Goal: Information Seeking & Learning: Learn about a topic

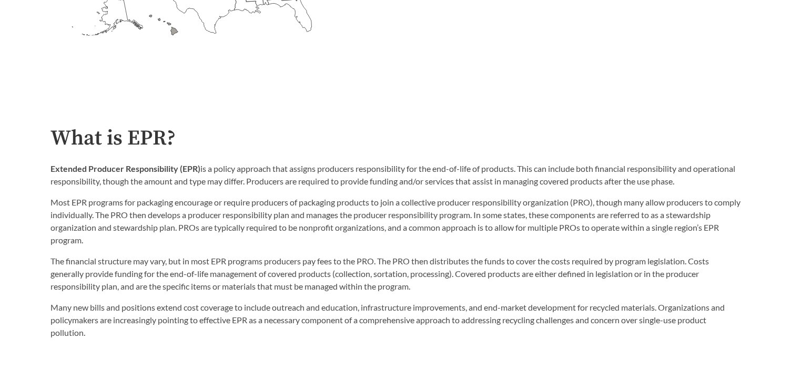
scroll to position [492, 0]
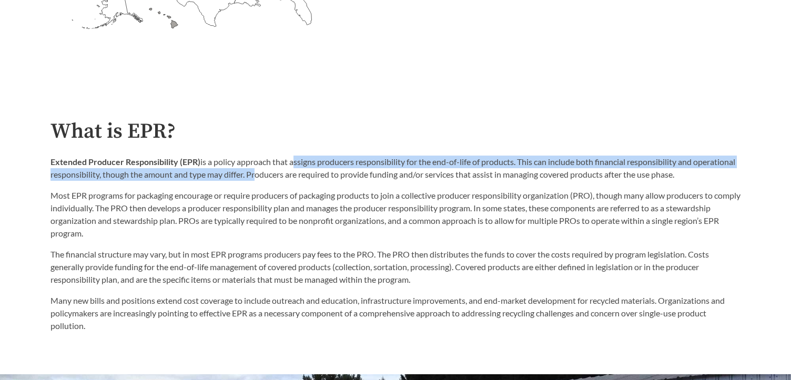
drag, startPoint x: 292, startPoint y: 163, endPoint x: 297, endPoint y: 172, distance: 10.6
click at [297, 172] on p "Extended Producer Responsibility (EPR) is a policy approach that assigns produc…" at bounding box center [396, 168] width 690 height 25
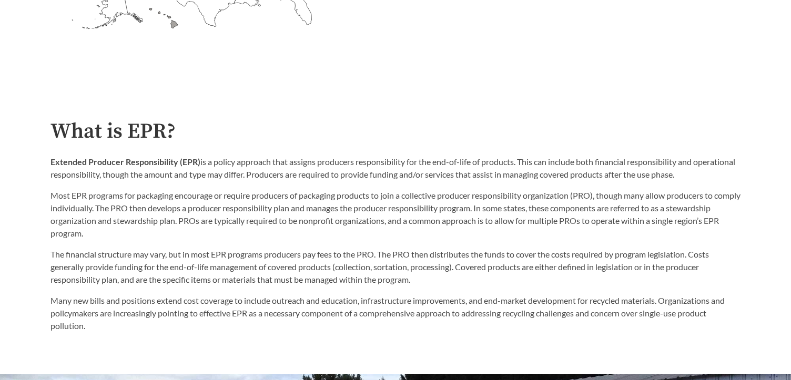
click at [327, 253] on p "The financial structure may vary, but in most EPR programs producers pay fees t…" at bounding box center [396, 267] width 690 height 38
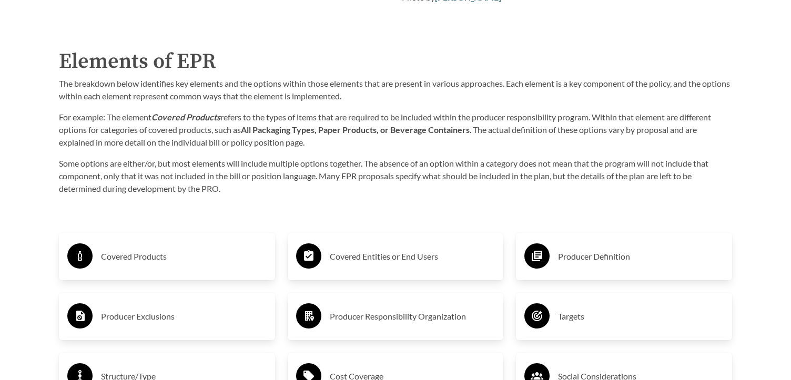
scroll to position [1644, 0]
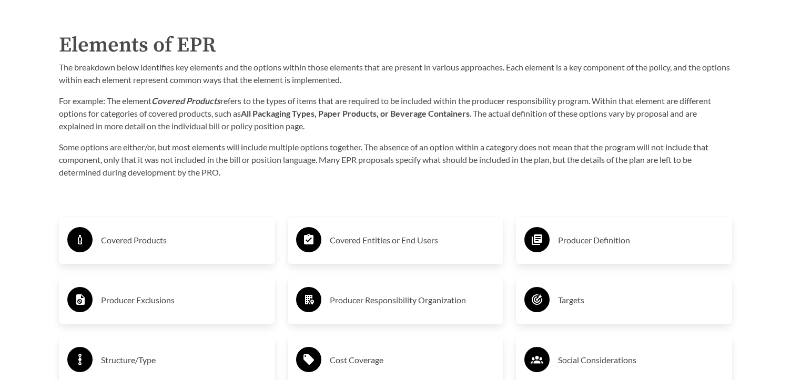
click at [211, 231] on div "Covered Products" at bounding box center [166, 240] width 199 height 31
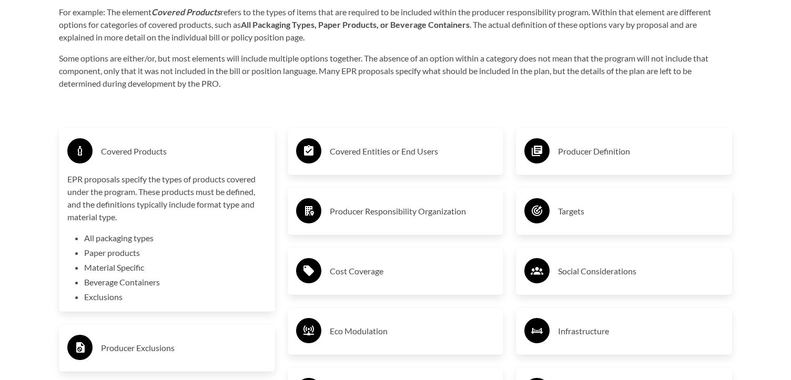
scroll to position [1738, 0]
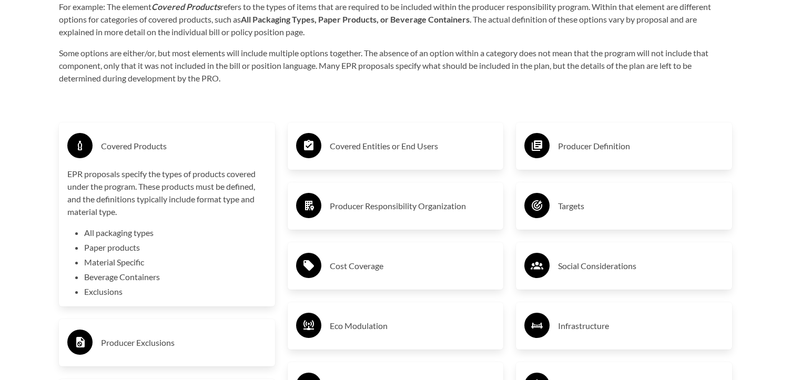
click at [183, 140] on h3 "Covered Products" at bounding box center [184, 146] width 166 height 17
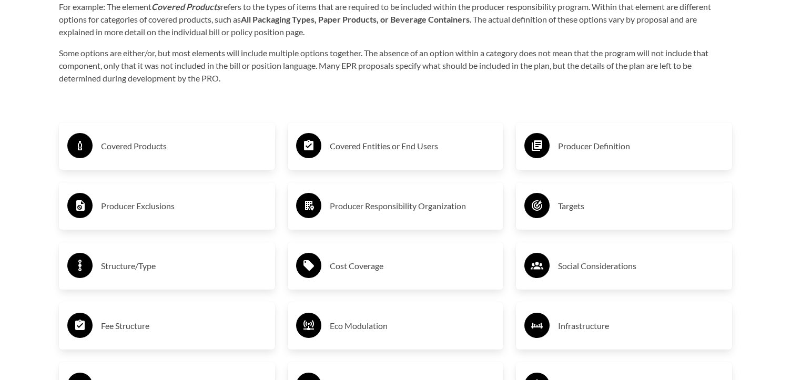
click at [355, 142] on h3 "Covered Entities or End Users" at bounding box center [413, 146] width 166 height 17
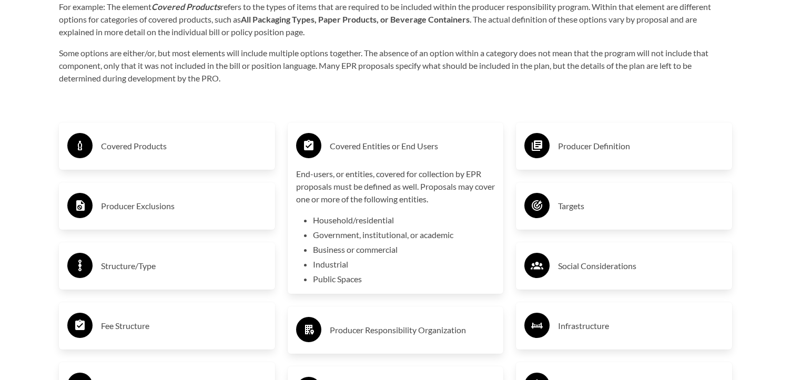
click at [364, 142] on h3 "Covered Entities or End Users" at bounding box center [413, 146] width 166 height 17
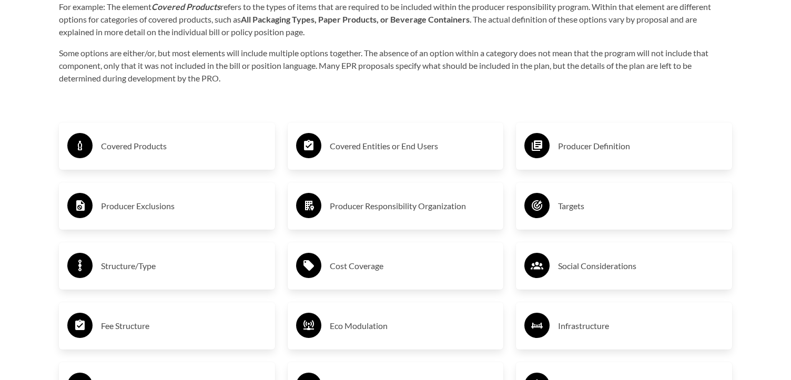
click at [582, 135] on div "Producer Definition" at bounding box center [624, 146] width 199 height 31
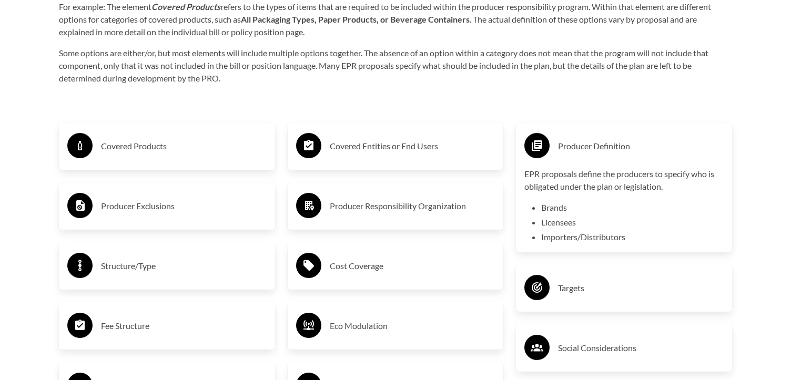
click at [579, 138] on h3 "Producer Definition" at bounding box center [641, 146] width 166 height 17
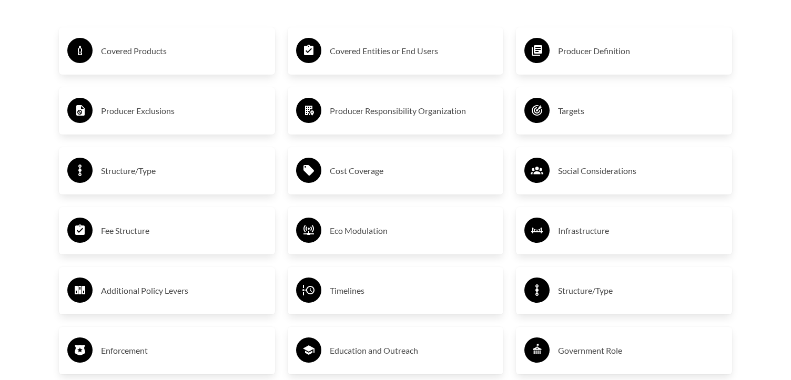
scroll to position [1839, 0]
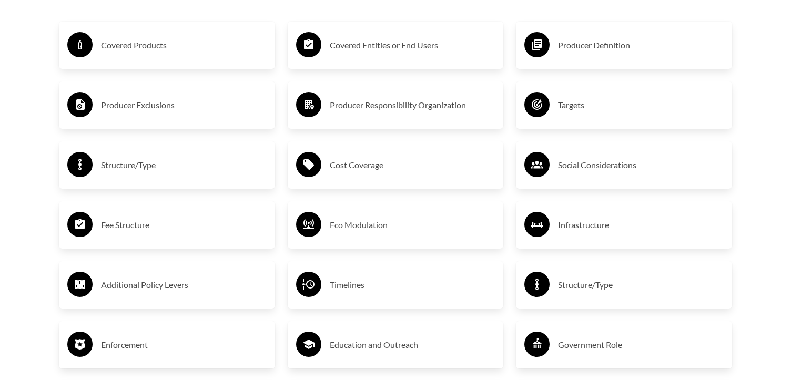
click at [360, 167] on h3 "Cost Coverage" at bounding box center [413, 165] width 166 height 17
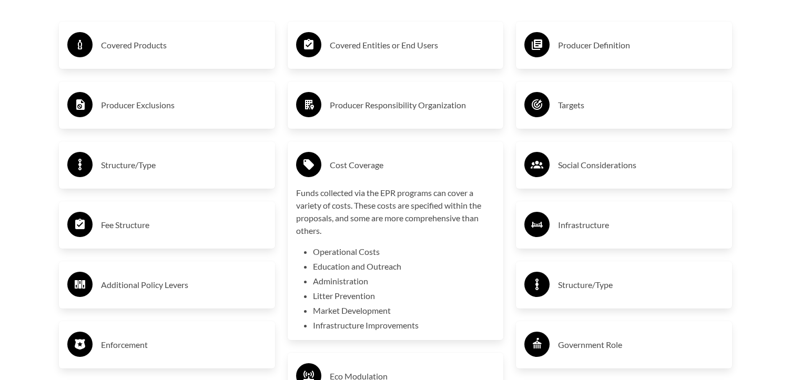
click at [376, 162] on h3 "Cost Coverage" at bounding box center [413, 165] width 166 height 17
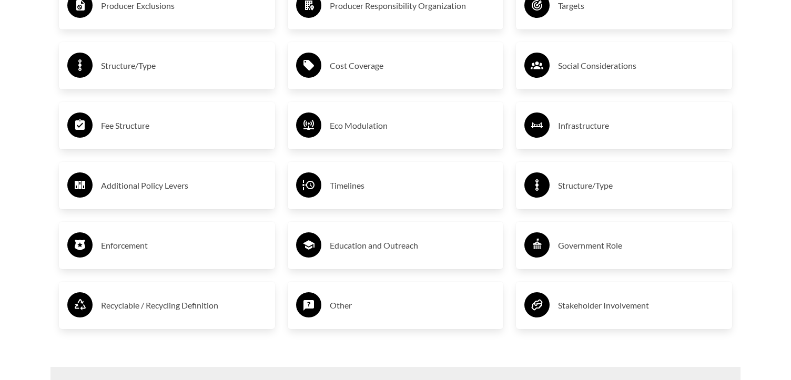
scroll to position [1940, 0]
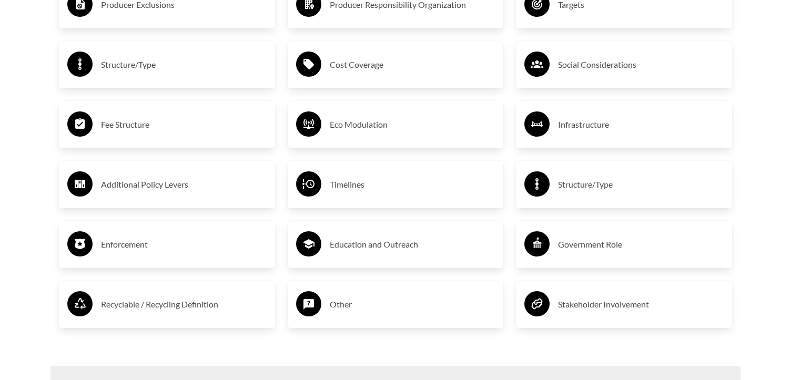
click at [335, 171] on div "Timelines" at bounding box center [395, 184] width 199 height 31
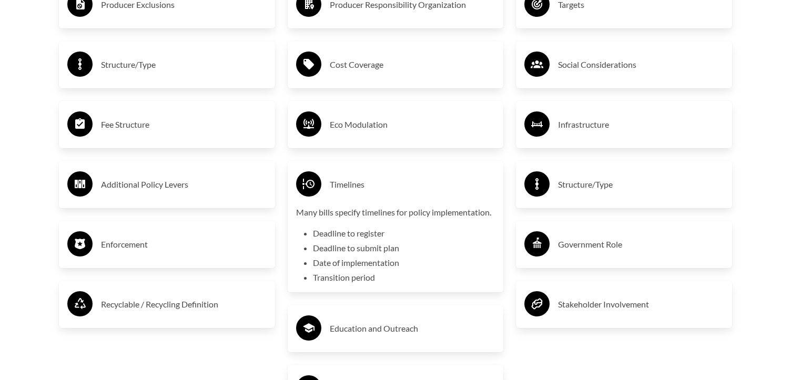
click at [336, 180] on h3 "Timelines" at bounding box center [413, 184] width 166 height 17
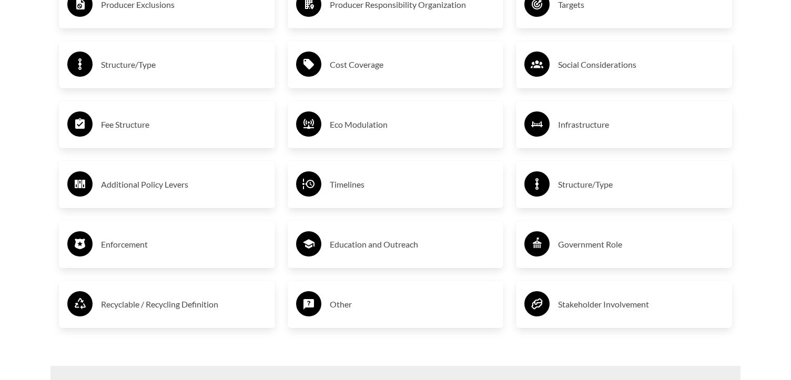
click at [342, 136] on div "Eco Modulation" at bounding box center [395, 124] width 199 height 31
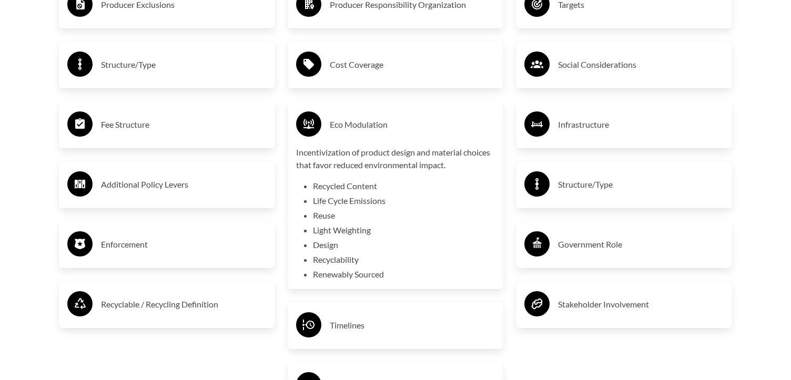
click at [342, 136] on div "Eco Modulation" at bounding box center [395, 124] width 199 height 31
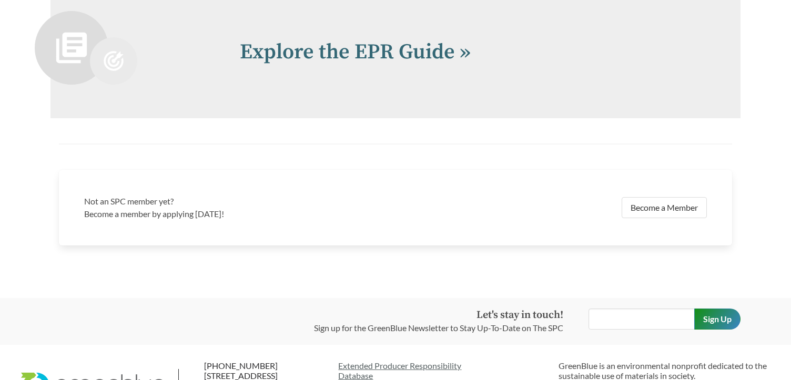
scroll to position [2324, 0]
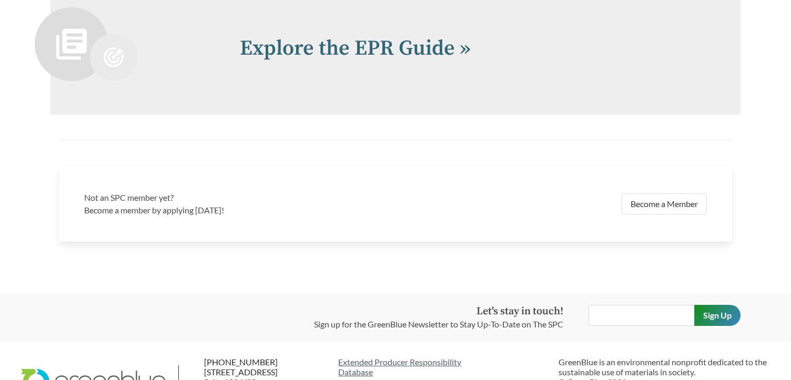
click at [387, 30] on div "Explore the EPR Guide »" at bounding box center [396, 48] width 690 height 133
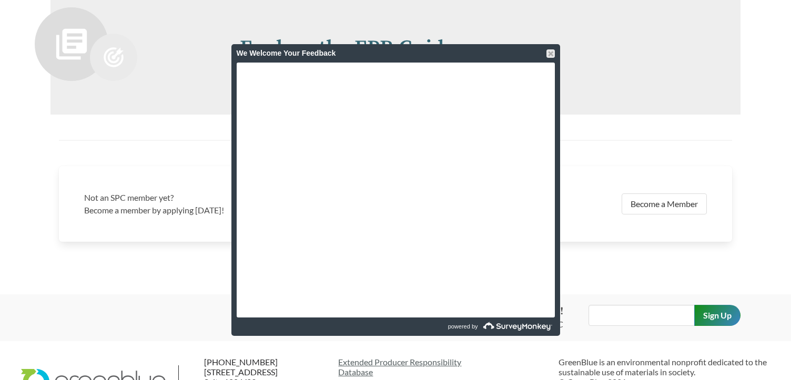
drag, startPoint x: 379, startPoint y: 50, endPoint x: 376, endPoint y: 57, distance: 7.3
click at [376, 57] on div "We Welcome Your Feedback" at bounding box center [396, 53] width 318 height 18
click at [547, 56] on div at bounding box center [551, 53] width 8 height 8
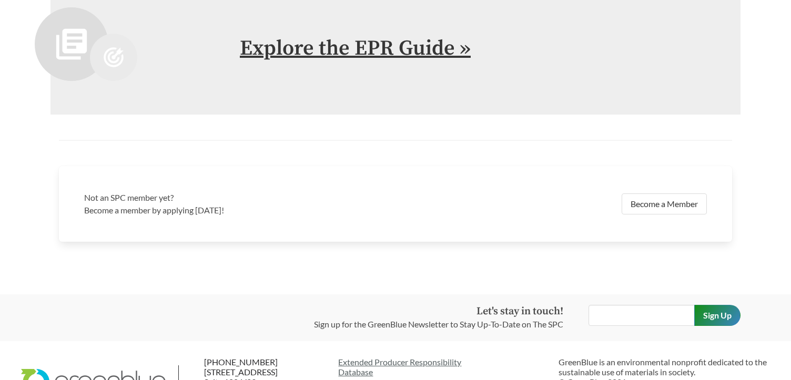
click at [418, 47] on link "Explore the EPR Guide »" at bounding box center [355, 48] width 231 height 26
